Goal: Task Accomplishment & Management: Use online tool/utility

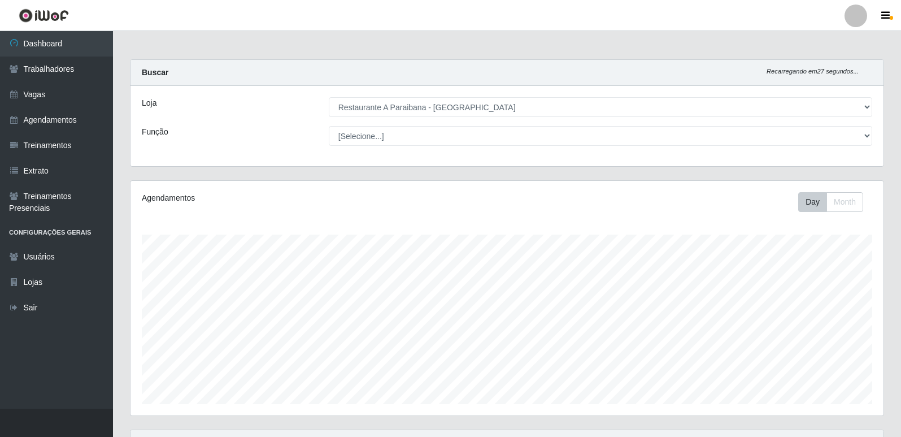
select select "342"
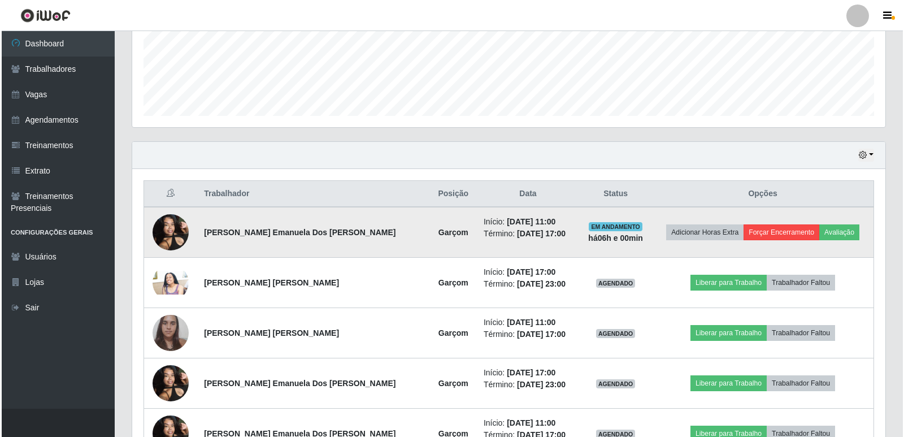
scroll to position [234, 753]
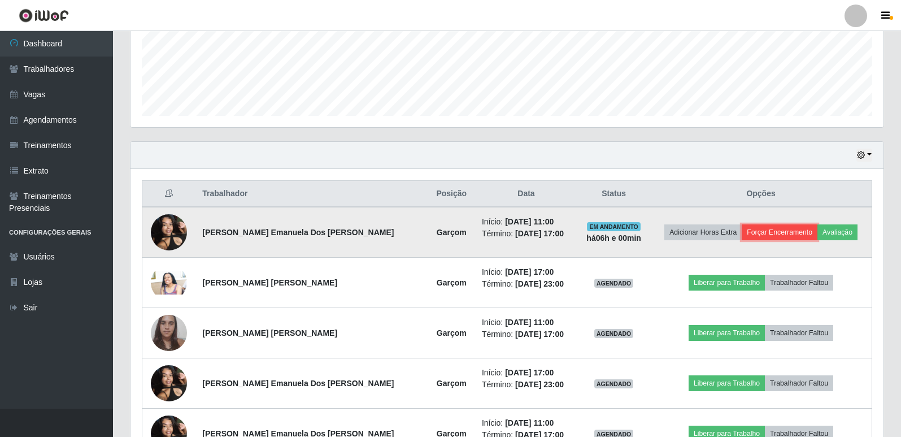
click at [760, 232] on button "Forçar Encerramento" at bounding box center [779, 232] width 76 height 16
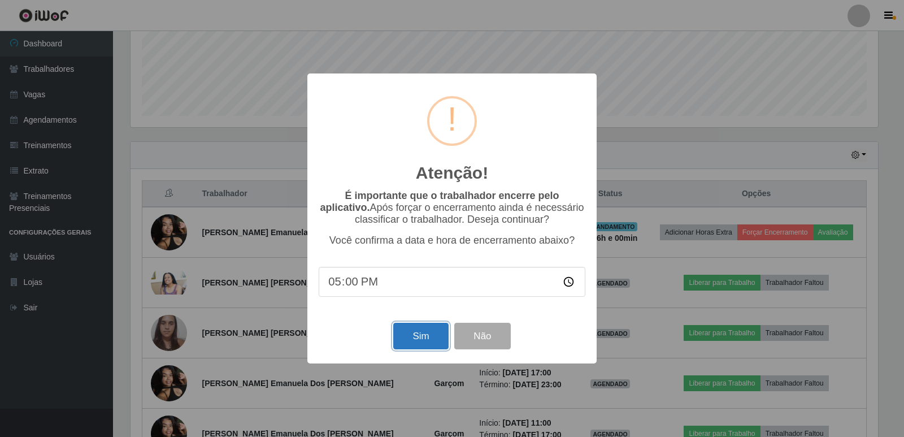
click at [422, 337] on button "Sim" at bounding box center [420, 335] width 55 height 27
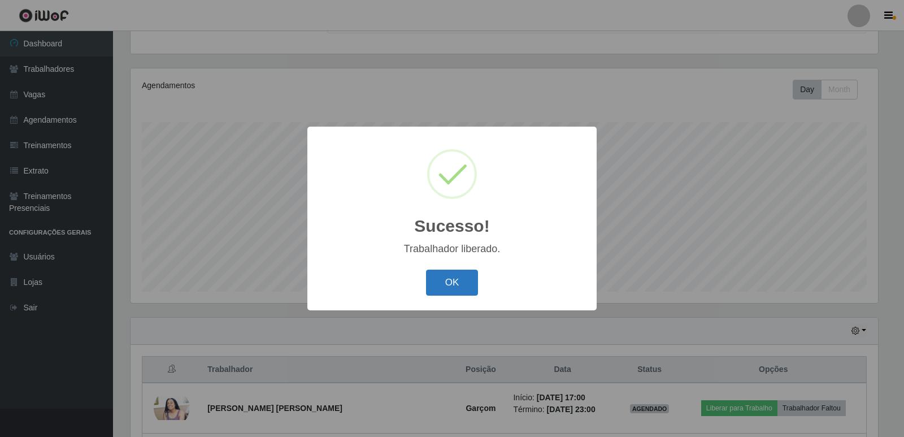
click at [460, 289] on button "OK" at bounding box center [452, 282] width 53 height 27
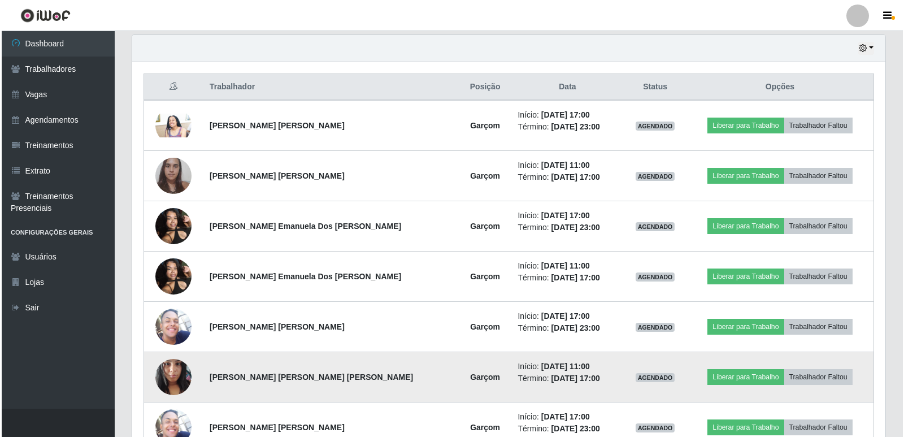
scroll to position [451, 0]
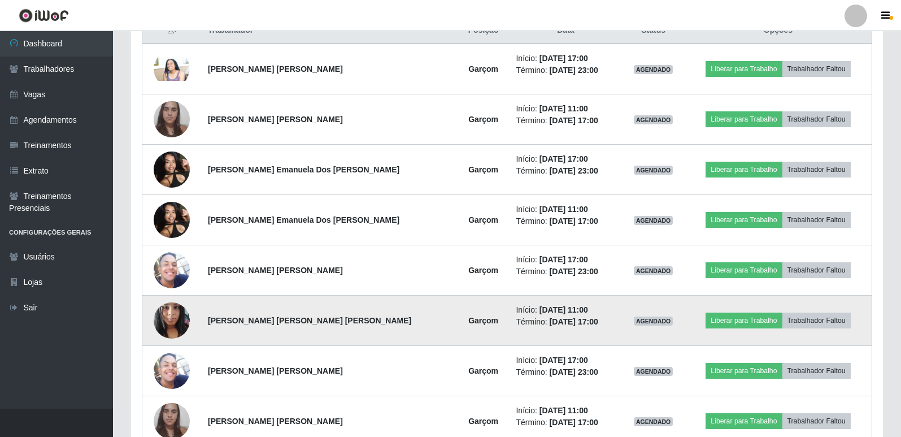
click at [171, 318] on img at bounding box center [172, 320] width 36 height 48
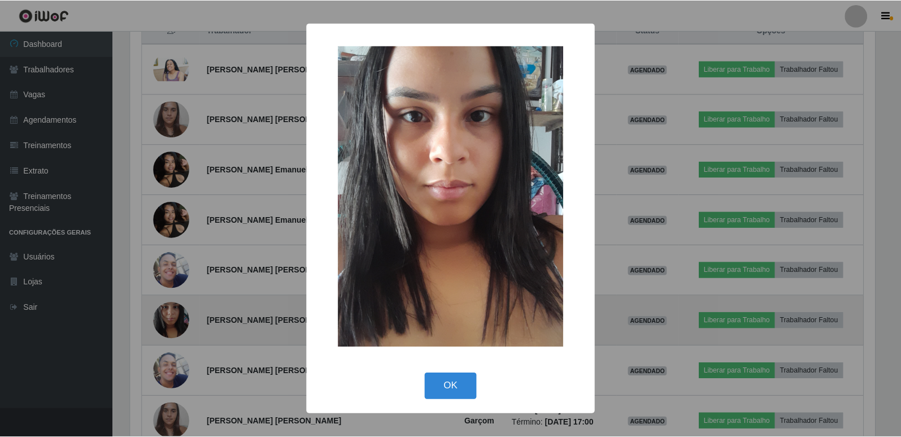
scroll to position [234, 747]
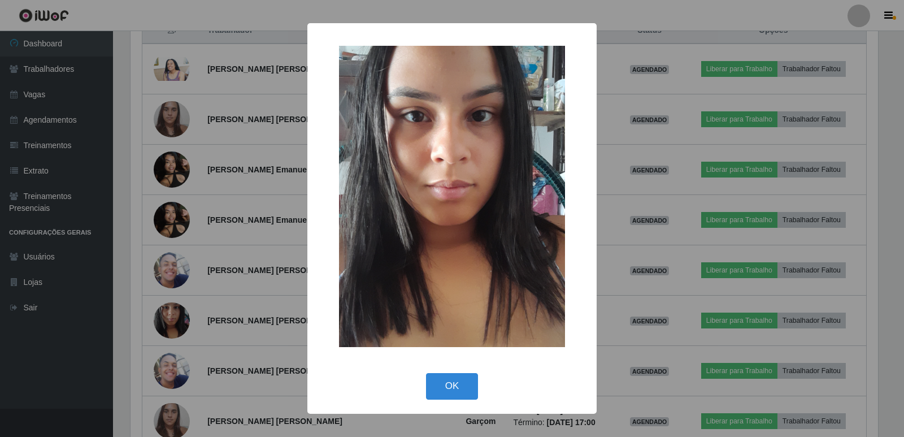
click at [76, 333] on div "× OK Cancel" at bounding box center [452, 218] width 904 height 437
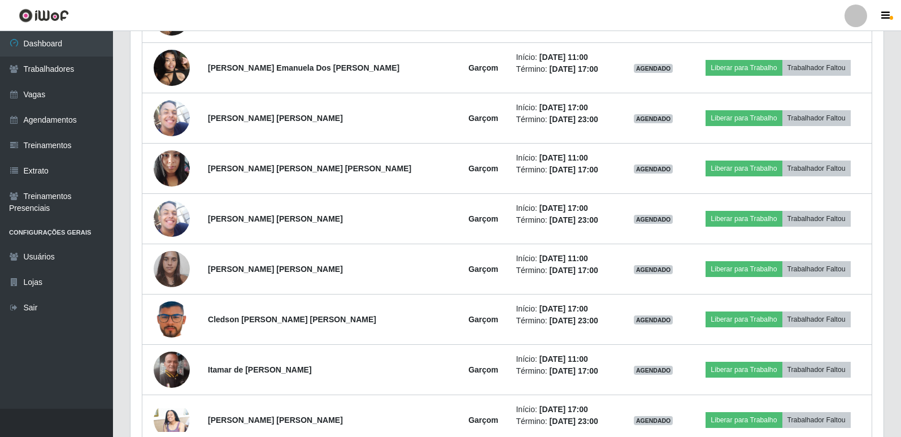
scroll to position [621, 0]
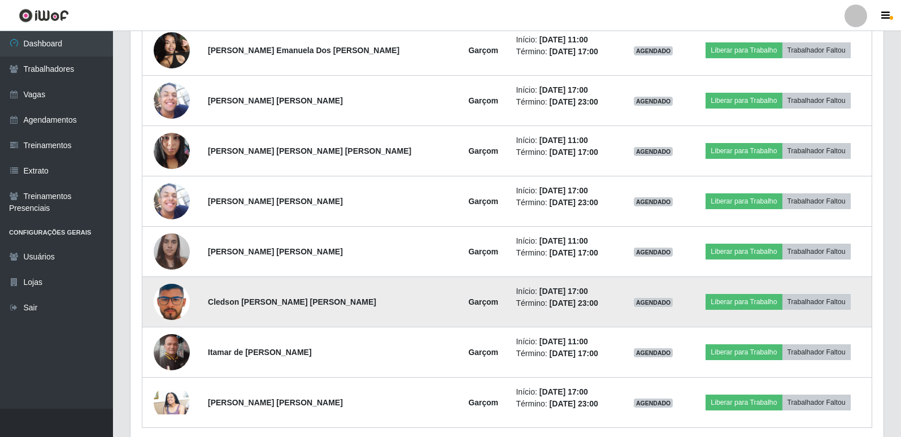
click at [182, 302] on img at bounding box center [172, 301] width 36 height 48
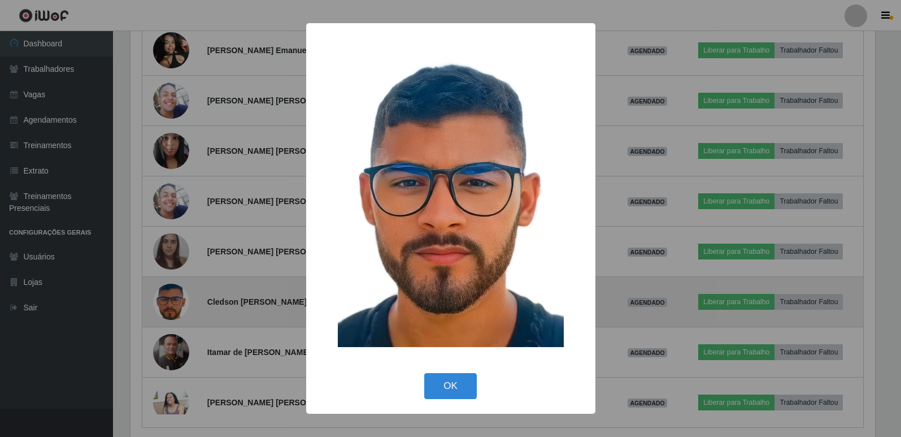
scroll to position [234, 747]
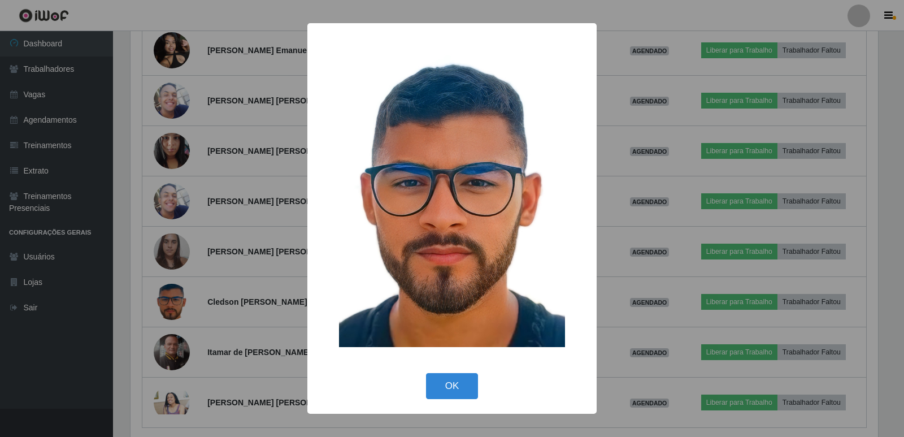
click at [69, 344] on div "× OK Cancel" at bounding box center [452, 218] width 904 height 437
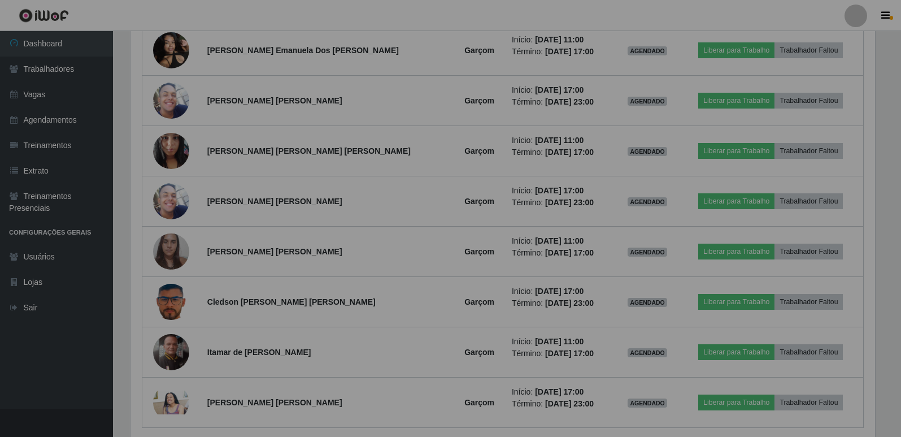
scroll to position [234, 753]
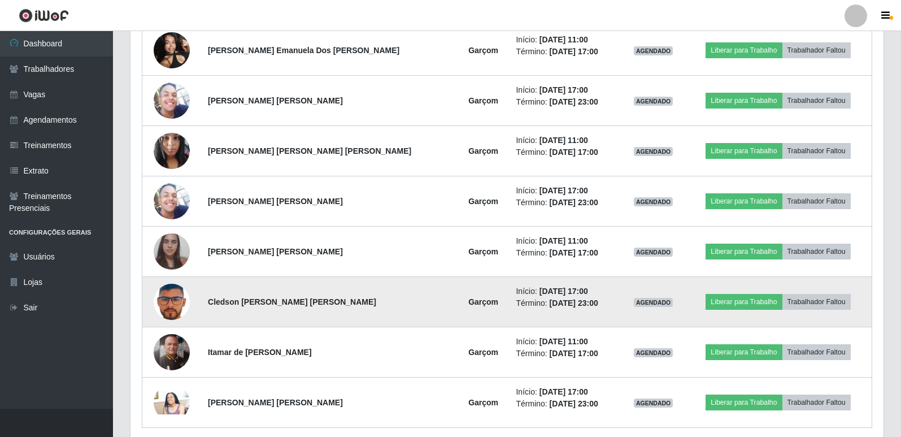
click at [188, 299] on img at bounding box center [172, 301] width 36 height 48
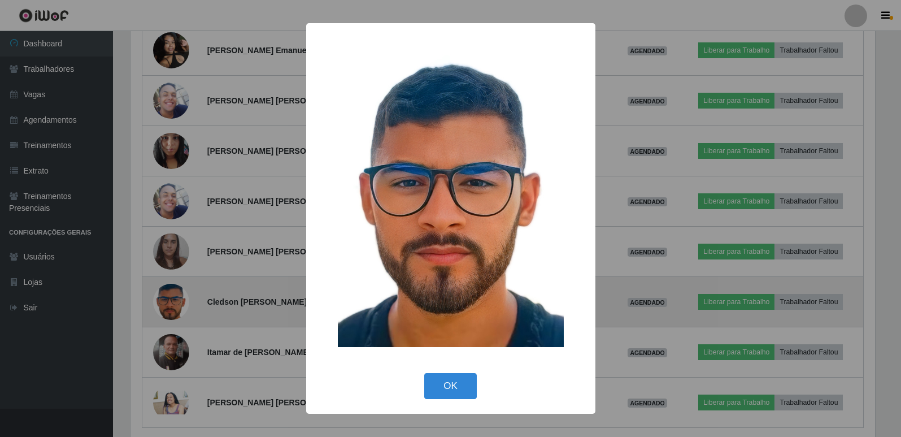
scroll to position [234, 747]
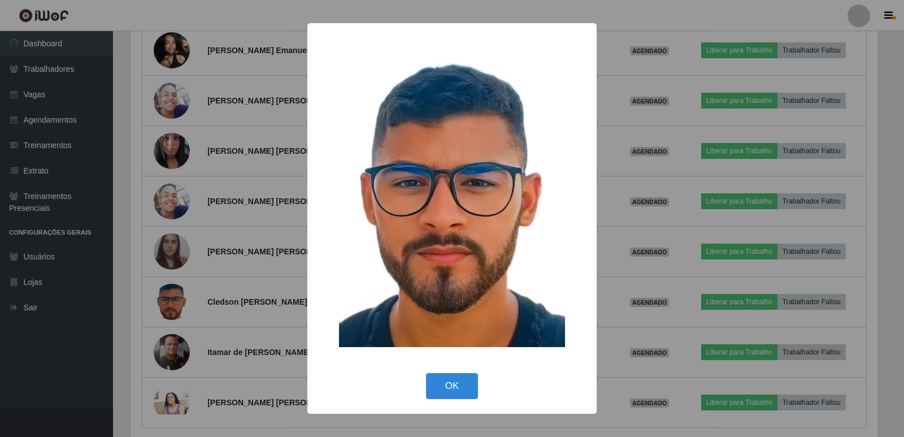
click at [88, 337] on div "× OK Cancel" at bounding box center [452, 218] width 904 height 437
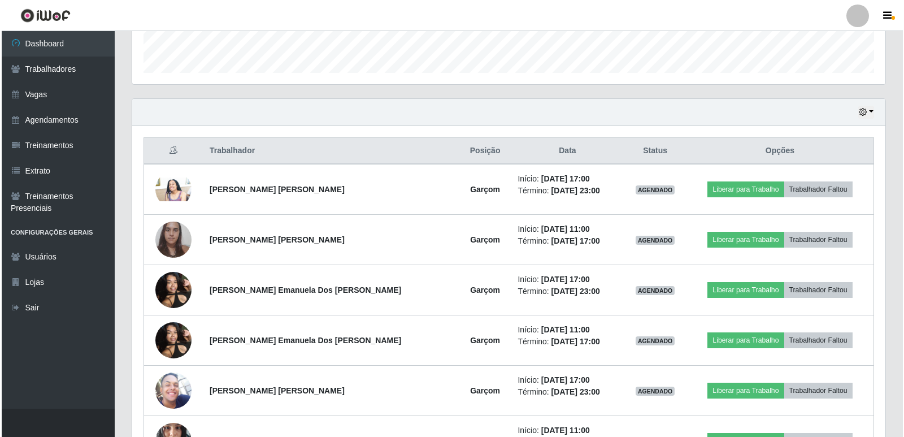
scroll to position [243, 0]
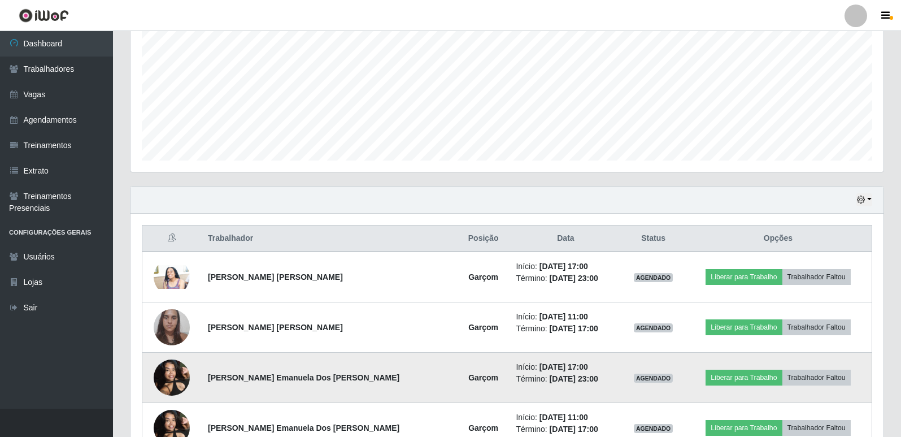
click at [174, 377] on img at bounding box center [172, 377] width 36 height 48
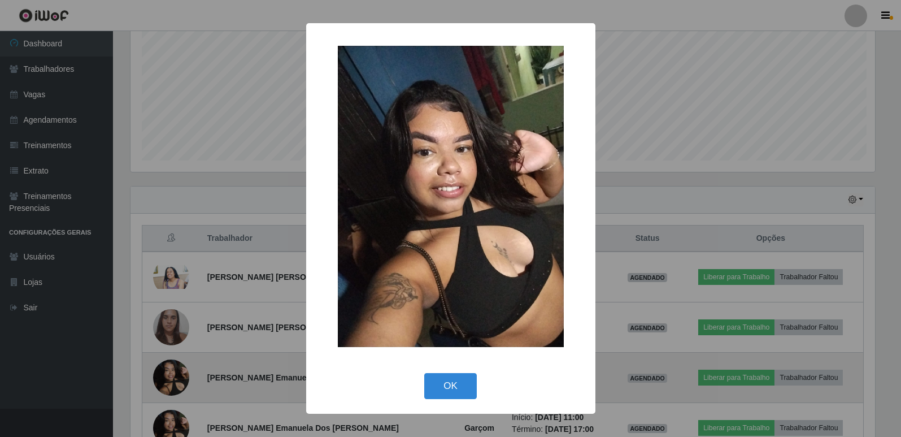
scroll to position [234, 747]
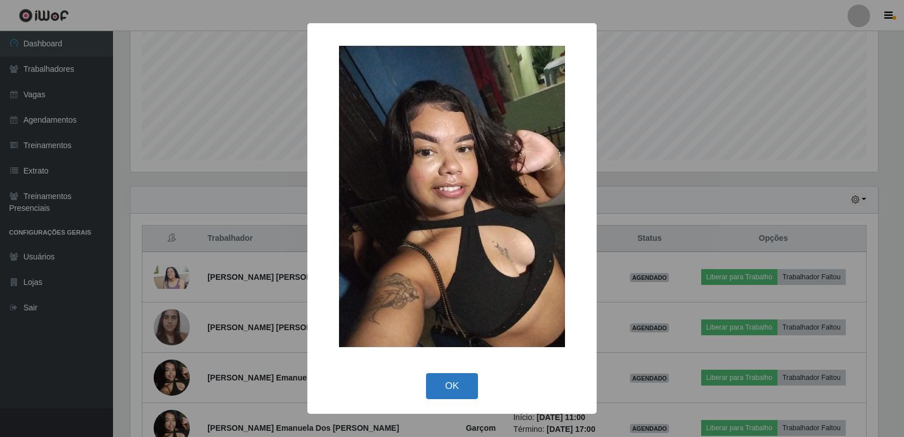
click at [460, 389] on button "OK" at bounding box center [452, 386] width 53 height 27
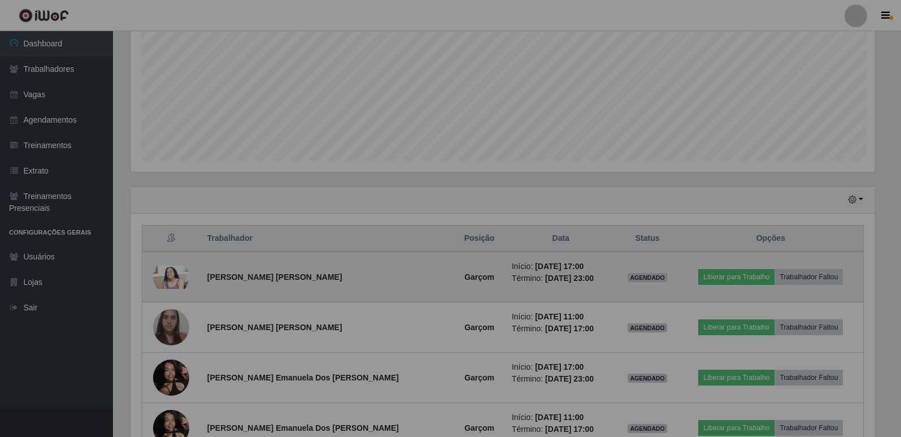
scroll to position [234, 753]
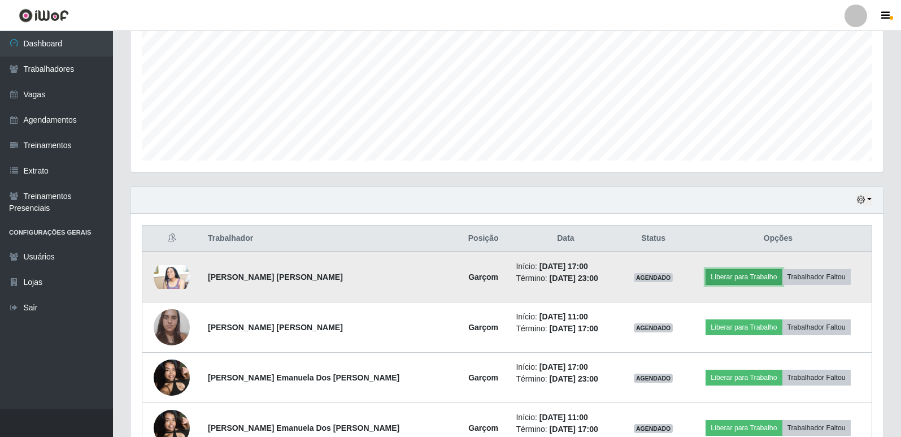
click at [735, 283] on button "Liberar para Trabalho" at bounding box center [743, 277] width 76 height 16
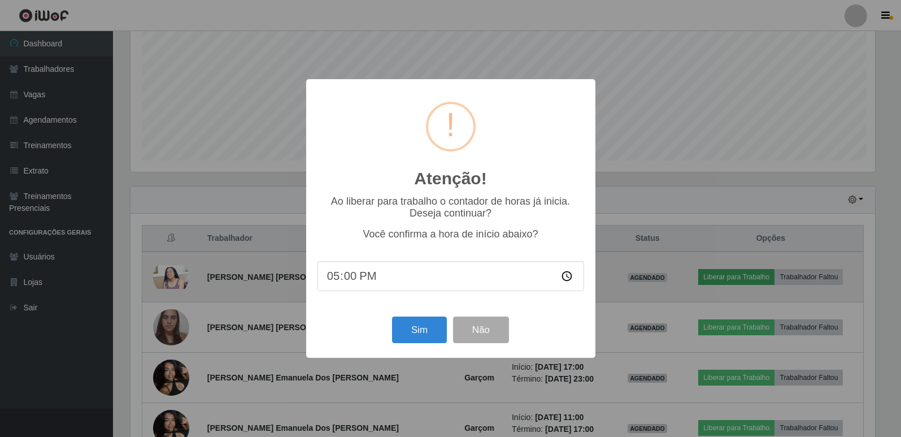
scroll to position [234, 747]
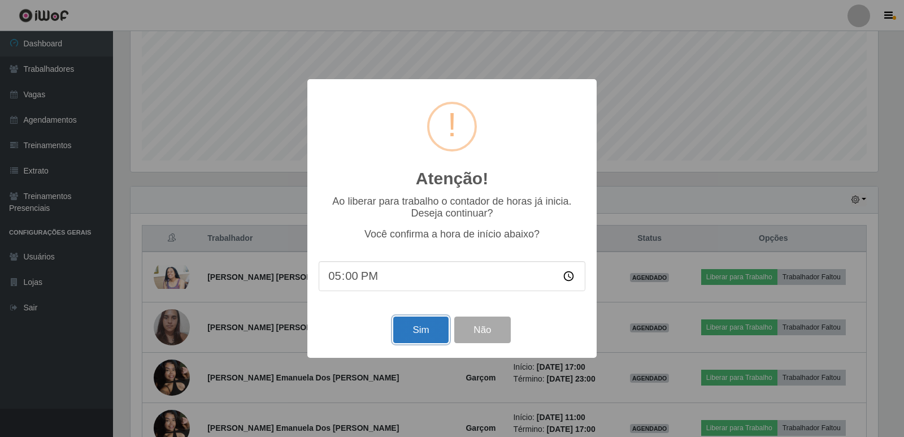
click at [426, 334] on button "Sim" at bounding box center [420, 329] width 55 height 27
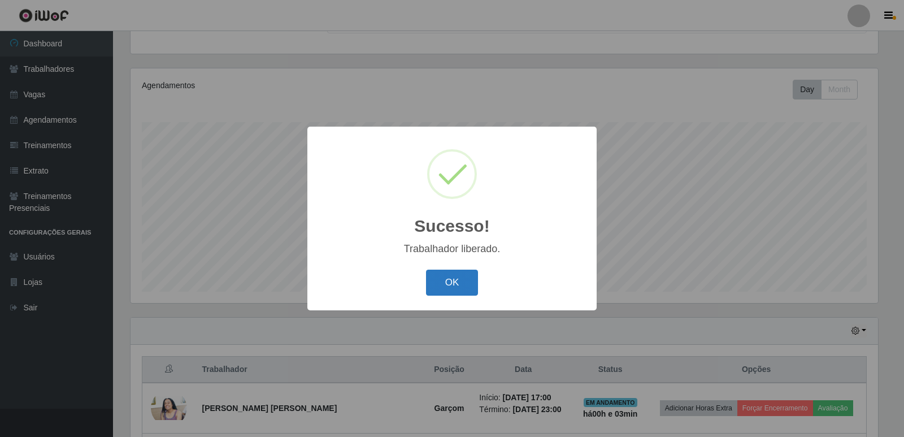
click at [460, 287] on button "OK" at bounding box center [452, 282] width 53 height 27
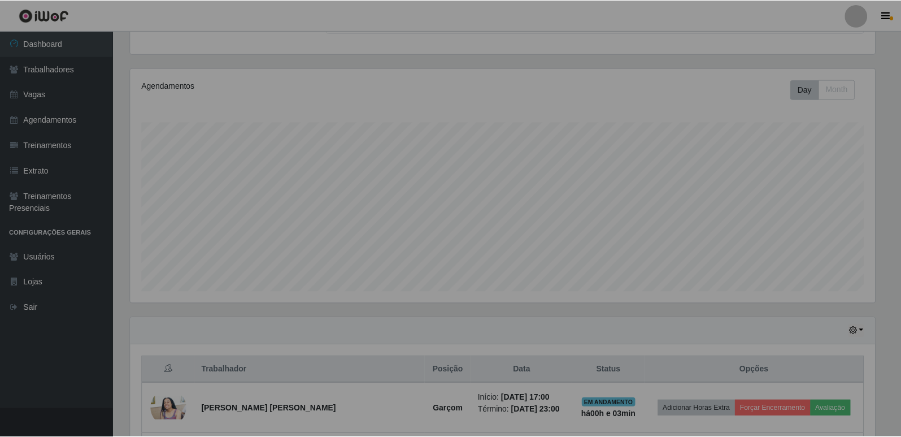
scroll to position [234, 753]
